Goal: Complete application form

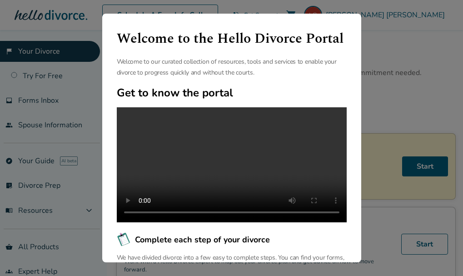
click at [280, 17] on div "Welcome to the Hello Divorce Portal Welcome to our curated collection of resour…" at bounding box center [231, 138] width 259 height 248
click at [276, 8] on div "Welcome to the Hello Divorce Portal Welcome to our curated collection of resour…" at bounding box center [231, 138] width 463 height 276
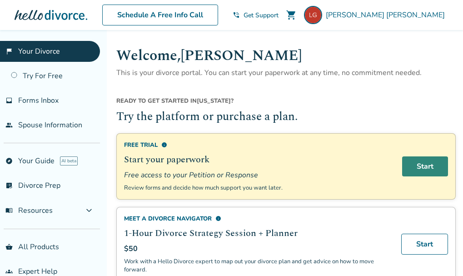
click at [422, 166] on link "Start" at bounding box center [425, 166] width 46 height 20
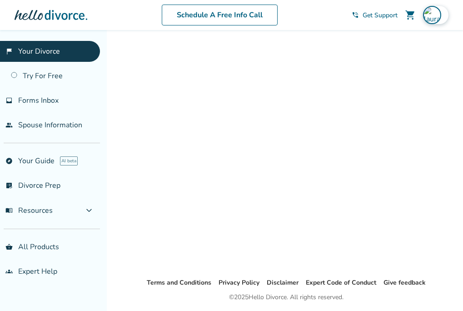
click at [424, 17] on img at bounding box center [432, 15] width 18 height 18
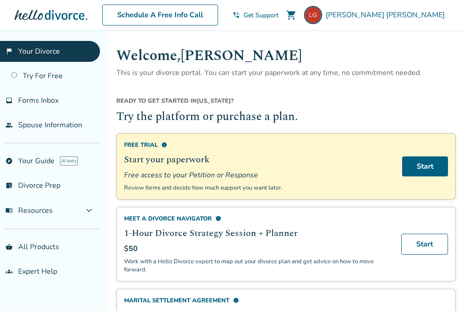
click at [242, 100] on div "Ready to get started in Texas ?" at bounding box center [286, 103] width 340 height 12
click at [416, 155] on div "Free Trial info Start your paperwork Free access to your Petition or Response R…" at bounding box center [286, 166] width 340 height 66
click at [422, 164] on link "Start" at bounding box center [425, 166] width 46 height 20
